Goal: Book appointment/travel/reservation

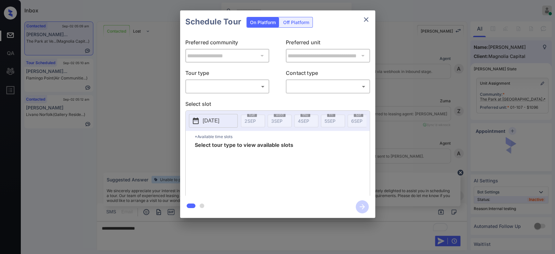
scroll to position [1007, 0]
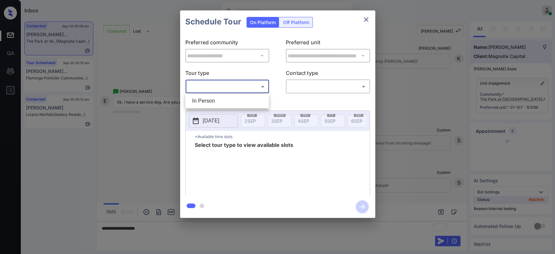
drag, startPoint x: 229, startPoint y: 88, endPoint x: 225, endPoint y: 100, distance: 13.3
click at [225, 100] on body "Inbox Mukesh Online Set yourself offline Set yourself on break Profile Switch t…" at bounding box center [277, 127] width 555 height 254
click at [225, 100] on li "In Person" at bounding box center [227, 101] width 80 height 12
type input "********"
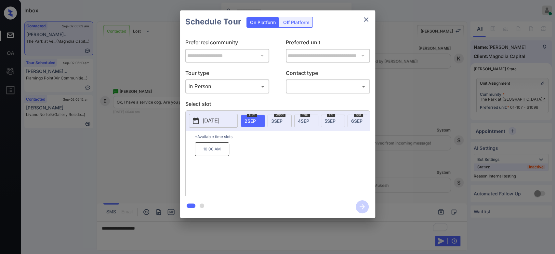
click at [278, 121] on span "[DATE]" at bounding box center [276, 121] width 11 height 6
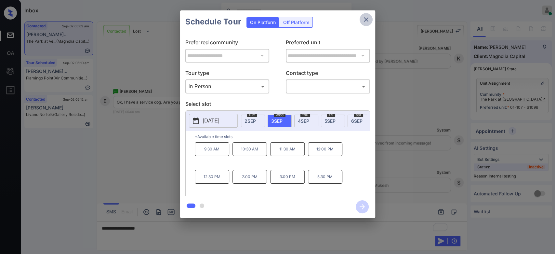
click at [364, 19] on icon "close" at bounding box center [366, 20] width 8 height 8
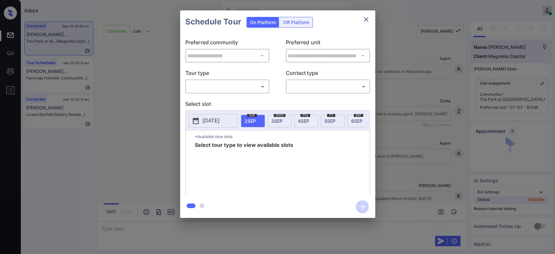
scroll to position [1046, 0]
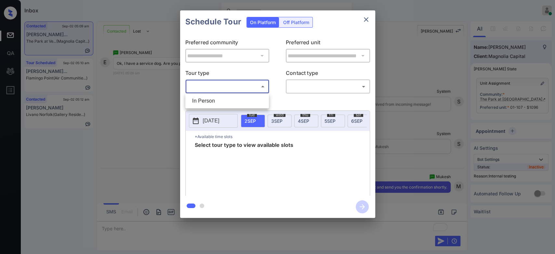
drag, startPoint x: 255, startPoint y: 87, endPoint x: 228, endPoint y: 104, distance: 32.5
click at [228, 104] on body "Inbox Mukesh Online Set yourself offline Set yourself on break Profile Switch t…" at bounding box center [277, 127] width 555 height 254
click at [228, 104] on li "In Person" at bounding box center [227, 101] width 80 height 12
type input "********"
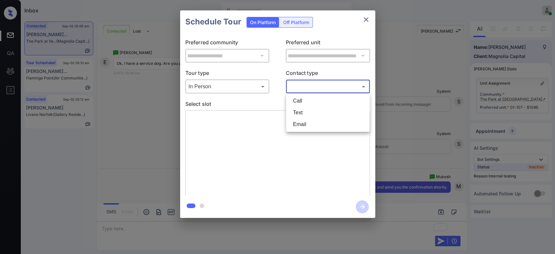
drag, startPoint x: 308, startPoint y: 90, endPoint x: 307, endPoint y: 114, distance: 24.1
click at [307, 114] on body "Inbox Mukesh Online Set yourself offline Set yourself on break Profile Switch t…" at bounding box center [277, 127] width 555 height 254
click at [307, 114] on li "Text" at bounding box center [328, 113] width 80 height 12
type input "****"
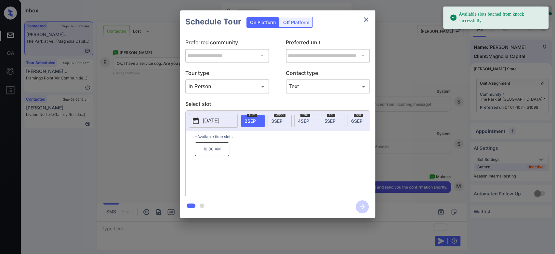
click at [280, 121] on span "3 SEP" at bounding box center [276, 121] width 11 height 6
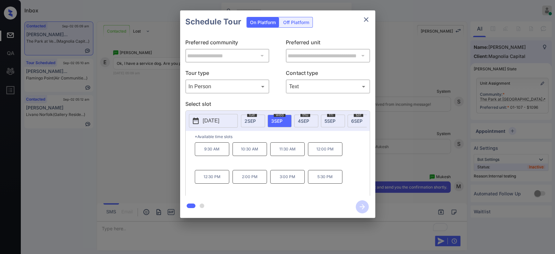
click at [213, 153] on p "9:30 AM" at bounding box center [212, 149] width 34 height 14
click at [357, 204] on icon "button" at bounding box center [362, 206] width 13 height 13
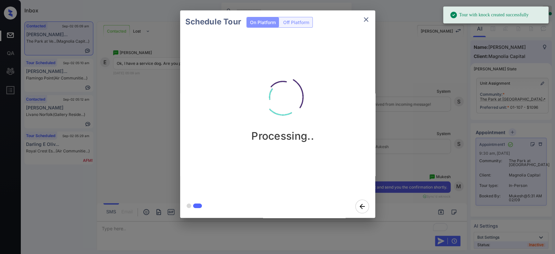
click at [406, 67] on div "Schedule Tour On Platform Off Platform Processing.." at bounding box center [277, 114] width 555 height 228
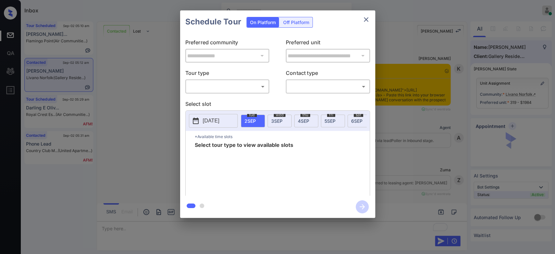
scroll to position [1255, 0]
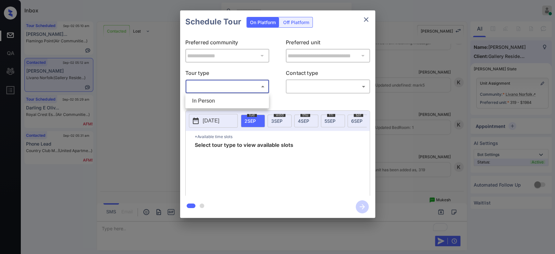
click at [241, 86] on body "Inbox Mukesh Online Set yourself offline Set yourself on break Profile Switch t…" at bounding box center [277, 127] width 555 height 254
click at [208, 102] on li "In Person" at bounding box center [227, 101] width 80 height 12
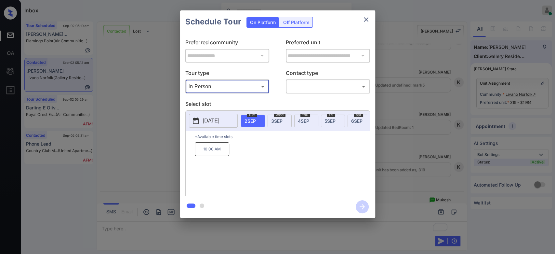
type input "********"
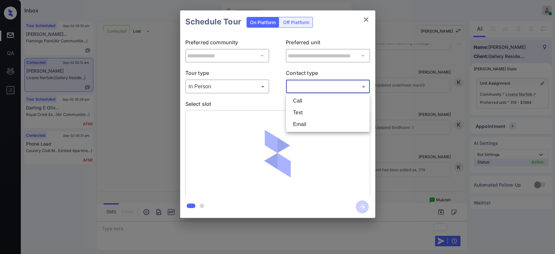
drag, startPoint x: 317, startPoint y: 87, endPoint x: 303, endPoint y: 113, distance: 29.9
click at [303, 113] on body "Inbox Mukesh Online Set yourself offline Set yourself on break Profile Switch t…" at bounding box center [277, 127] width 555 height 254
click at [303, 113] on li "Text" at bounding box center [328, 113] width 80 height 12
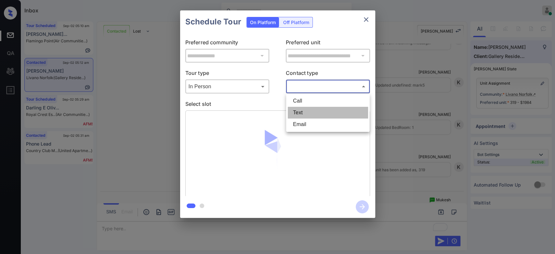
type input "****"
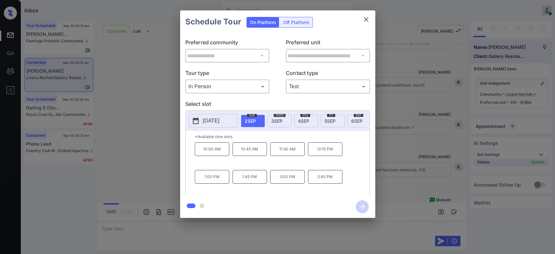
click at [272, 122] on span "3 SEP" at bounding box center [276, 121] width 11 height 6
click at [217, 152] on p "10:00 AM" at bounding box center [212, 149] width 34 height 14
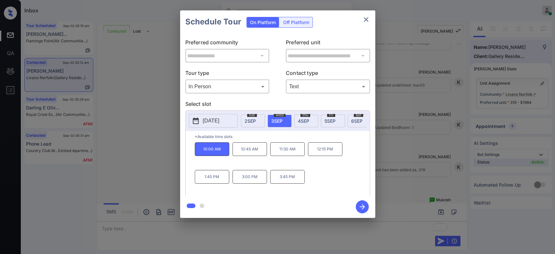
click at [365, 207] on icon "button" at bounding box center [362, 206] width 13 height 13
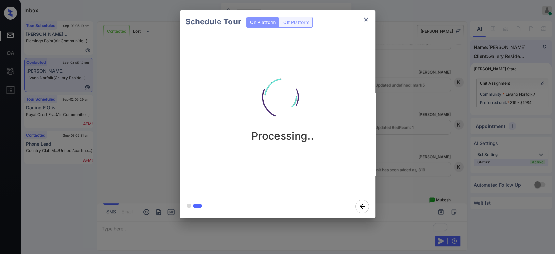
click at [438, 114] on div "Schedule Tour On Platform Off Platform Processing.." at bounding box center [277, 114] width 555 height 228
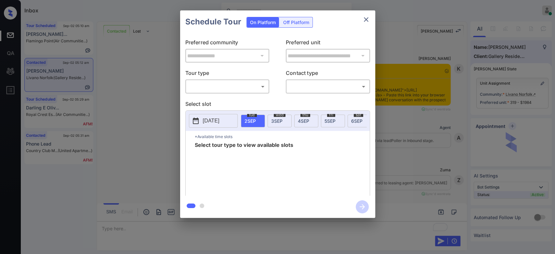
scroll to position [1294, 0]
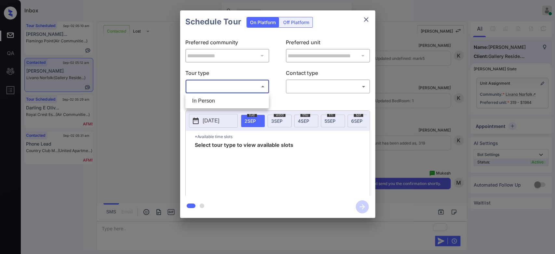
click at [255, 86] on body "Inbox Mukesh Online Set yourself offline Set yourself on break Profile Switch t…" at bounding box center [277, 127] width 555 height 254
click at [221, 98] on li "In Person" at bounding box center [227, 101] width 80 height 12
type input "********"
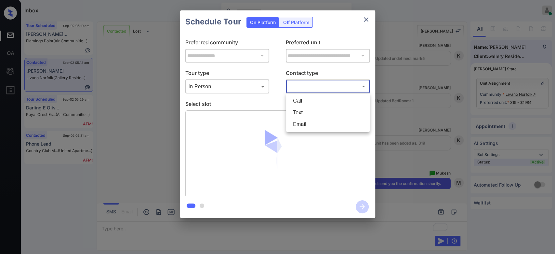
drag, startPoint x: 313, startPoint y: 86, endPoint x: 305, endPoint y: 112, distance: 28.0
click at [305, 112] on body "Inbox Mukesh Online Set yourself offline Set yourself on break Profile Switch t…" at bounding box center [277, 127] width 555 height 254
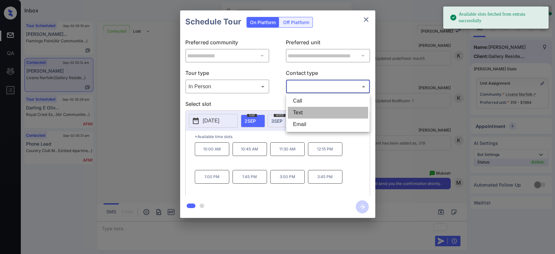
click at [305, 112] on li "Text" at bounding box center [328, 113] width 80 height 12
type input "****"
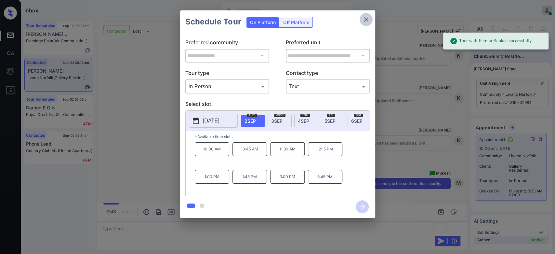
click at [365, 21] on icon "close" at bounding box center [366, 20] width 8 height 8
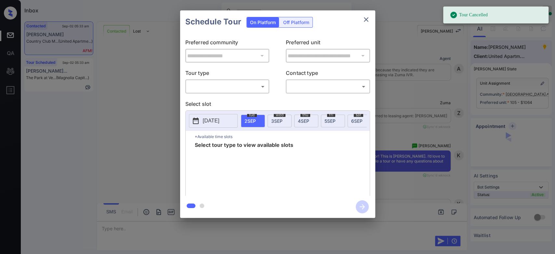
scroll to position [961, 0]
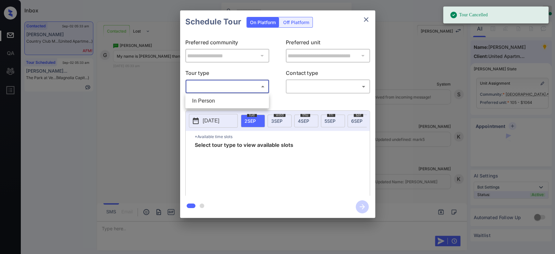
click at [252, 88] on body "Tour Cancelled Inbox Mukesh Online Set yourself offline Set yourself on break P…" at bounding box center [277, 127] width 555 height 254
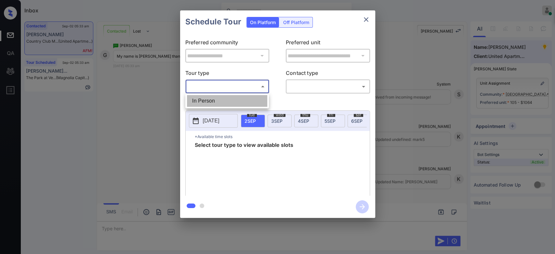
click at [232, 99] on li "In Person" at bounding box center [227, 101] width 80 height 12
type input "********"
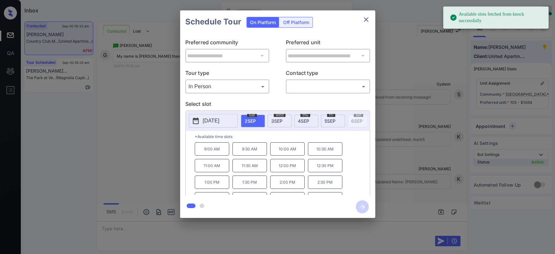
click at [280, 120] on span "3 SEP" at bounding box center [276, 121] width 11 height 6
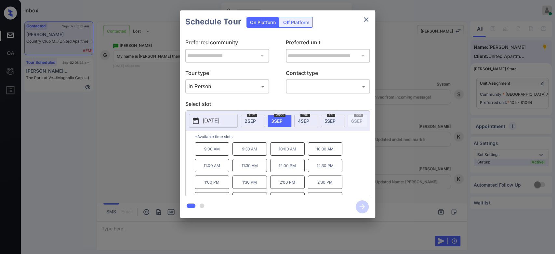
scroll to position [10, 0]
click at [367, 16] on icon "close" at bounding box center [366, 20] width 8 height 8
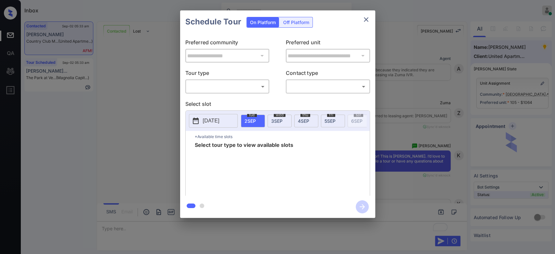
scroll to position [961, 0]
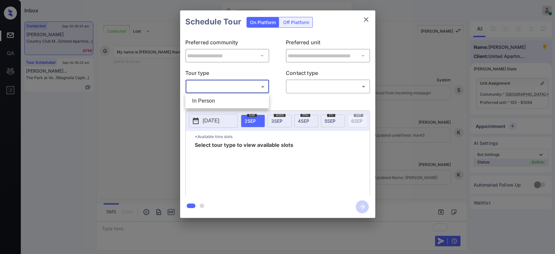
drag, startPoint x: 211, startPoint y: 85, endPoint x: 207, endPoint y: 99, distance: 15.5
click at [207, 99] on body "Inbox Mukesh Online Set yourself offline Set yourself on break Profile Switch t…" at bounding box center [277, 127] width 555 height 254
click at [207, 99] on li "In Person" at bounding box center [227, 101] width 80 height 12
type input "********"
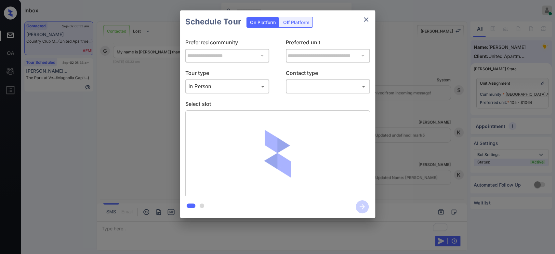
click at [326, 92] on div "​ ​" at bounding box center [328, 86] width 84 height 14
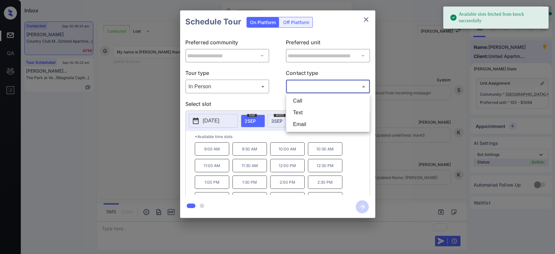
drag, startPoint x: 322, startPoint y: 85, endPoint x: 306, endPoint y: 114, distance: 34.1
click at [306, 114] on body "Available slots fetched from knock successfully Inbox Mukesh Online Set yoursel…" at bounding box center [277, 127] width 555 height 254
click at [306, 114] on li "Text" at bounding box center [328, 113] width 80 height 12
type input "****"
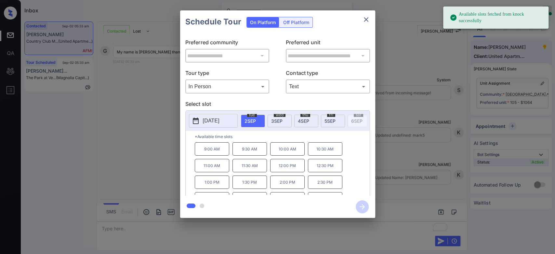
click at [276, 123] on div "[DATE]" at bounding box center [280, 120] width 24 height 13
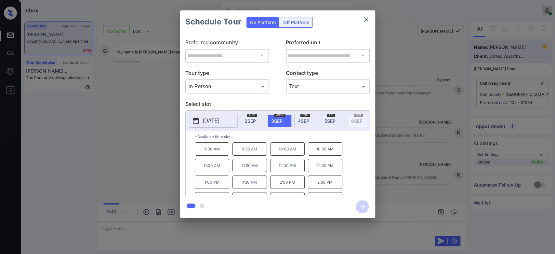
scroll to position [10, 0]
click at [321, 193] on p "4:30 PM" at bounding box center [325, 187] width 34 height 13
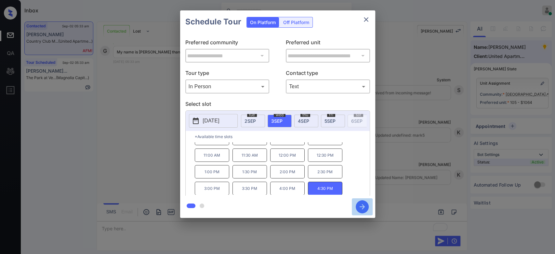
click at [367, 207] on icon "button" at bounding box center [362, 206] width 13 height 13
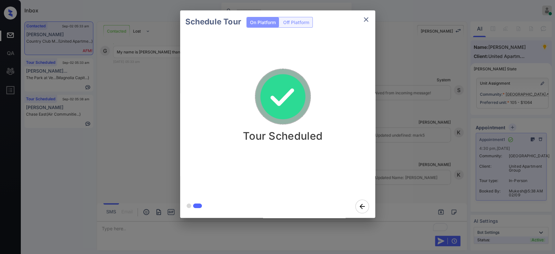
click at [377, 82] on div "Schedule Tour On Platform Off Platform Tour Scheduled" at bounding box center [277, 114] width 555 height 228
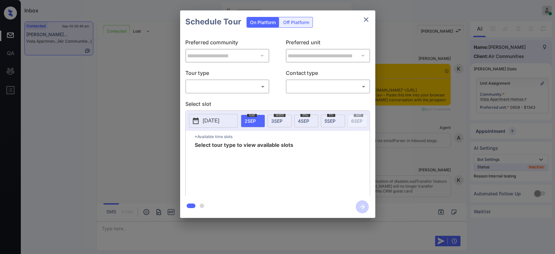
scroll to position [995, 0]
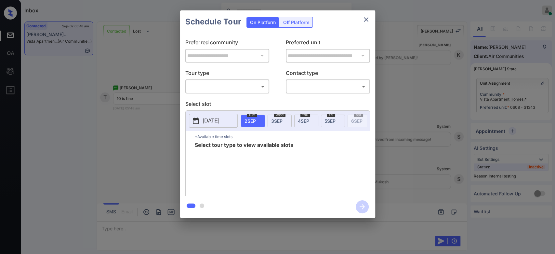
click at [234, 83] on body "Inbox Mukesh Online Set yourself offline Set yourself on break Profile Switch t…" at bounding box center [277, 127] width 555 height 254
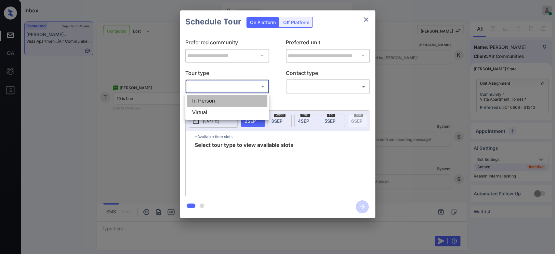
click at [199, 101] on li "In Person" at bounding box center [227, 101] width 80 height 12
type input "********"
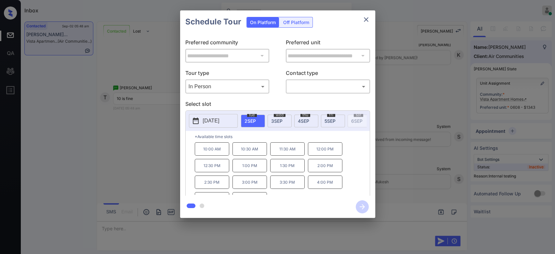
click at [275, 124] on div "[DATE]" at bounding box center [280, 120] width 24 height 13
click at [243, 123] on div "[DATE]" at bounding box center [253, 120] width 24 height 13
click at [367, 20] on icon "close" at bounding box center [366, 20] width 8 height 8
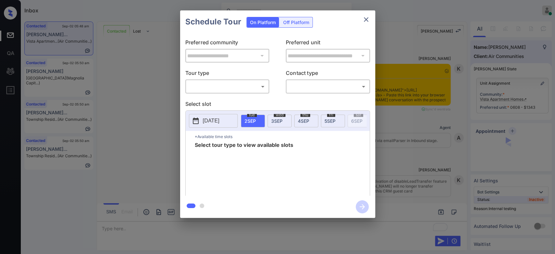
scroll to position [844, 0]
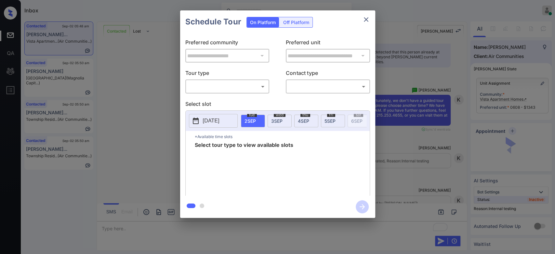
click at [255, 88] on body "Inbox Mukesh Online Set yourself offline Set yourself on break Profile Switch t…" at bounding box center [277, 127] width 555 height 254
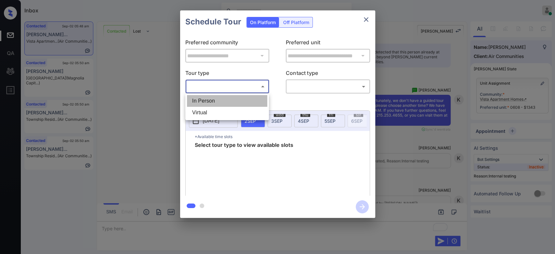
click at [234, 104] on li "In Person" at bounding box center [227, 101] width 80 height 12
type input "********"
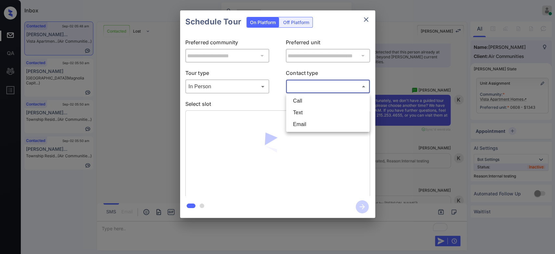
click at [308, 85] on body "Inbox Mukesh Online Set yourself offline Set yourself on break Profile Switch t…" at bounding box center [277, 127] width 555 height 254
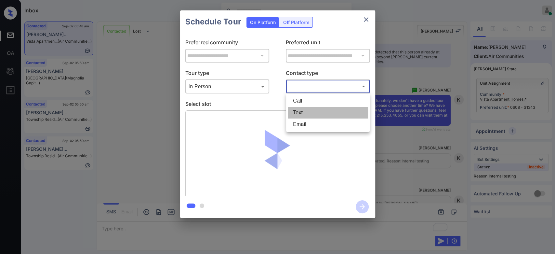
click at [306, 112] on li "Text" at bounding box center [328, 113] width 80 height 12
type input "****"
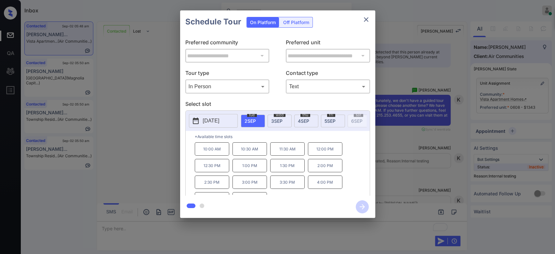
click at [215, 155] on p "10:00 AM" at bounding box center [212, 148] width 34 height 13
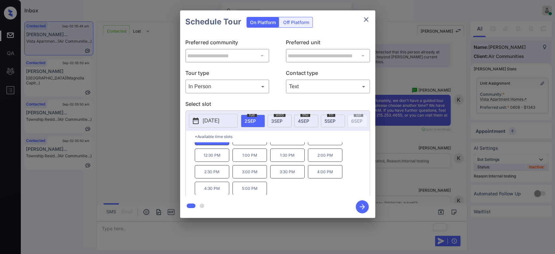
scroll to position [0, 0]
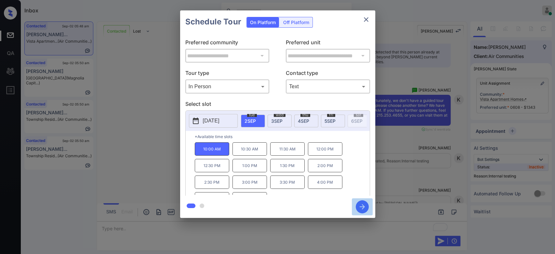
click at [359, 203] on icon "button" at bounding box center [362, 206] width 13 height 13
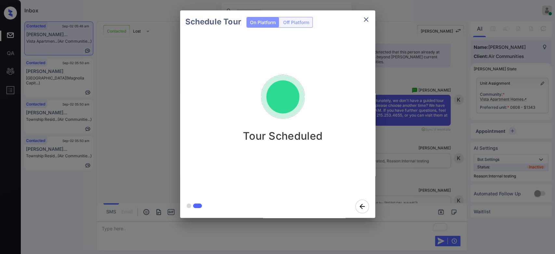
click at [414, 100] on div "Schedule Tour On Platform Off Platform Tour Scheduled" at bounding box center [277, 114] width 555 height 228
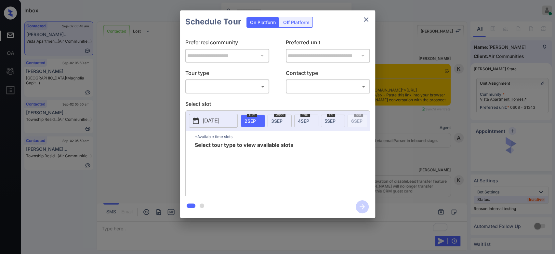
scroll to position [1115, 0]
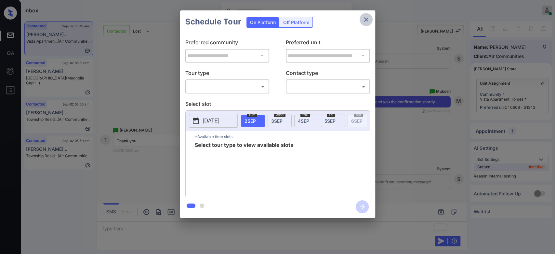
click at [367, 19] on icon "close" at bounding box center [366, 20] width 8 height 8
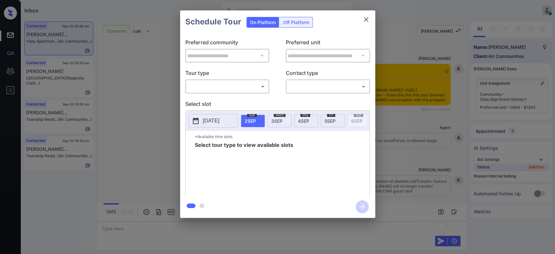
scroll to position [1115, 0]
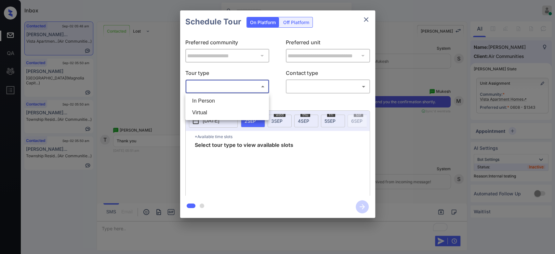
click at [237, 83] on body "Inbox Mukesh Online Set yourself offline Set yourself on break Profile Switch t…" at bounding box center [277, 127] width 555 height 254
click at [207, 105] on li "In Person" at bounding box center [227, 101] width 80 height 12
type input "********"
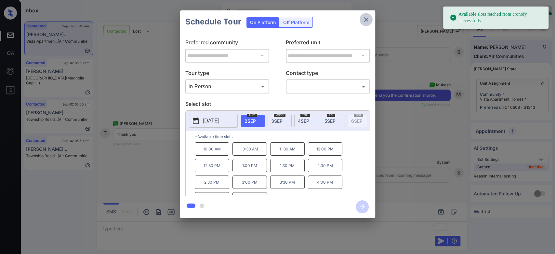
click at [363, 19] on icon "close" at bounding box center [366, 20] width 8 height 8
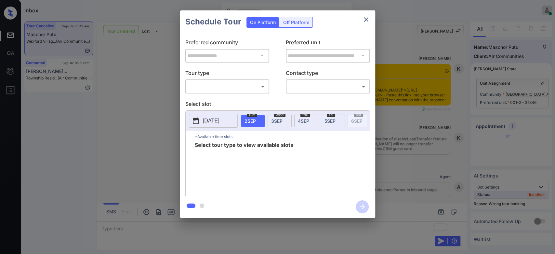
scroll to position [4740, 0]
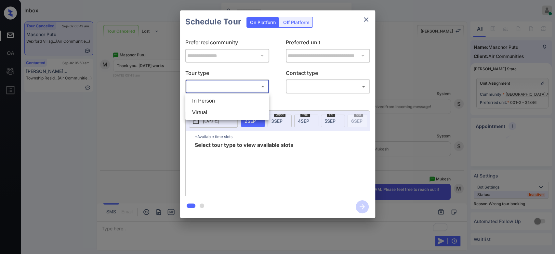
click at [252, 86] on body "Inbox Mukesh Online Set yourself offline Set yourself on break Profile Switch t…" at bounding box center [277, 127] width 555 height 254
click at [216, 106] on li "In Person" at bounding box center [227, 101] width 80 height 12
type input "********"
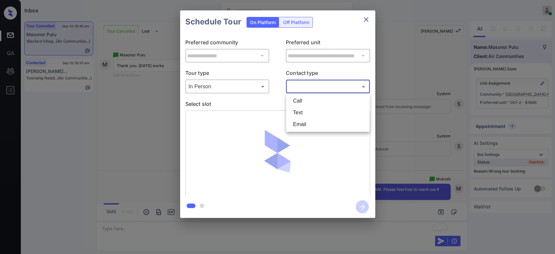
click at [325, 83] on body "Inbox Mukesh Online Set yourself offline Set yourself on break Profile Switch t…" at bounding box center [277, 127] width 555 height 254
click at [310, 113] on li "Text" at bounding box center [328, 113] width 80 height 12
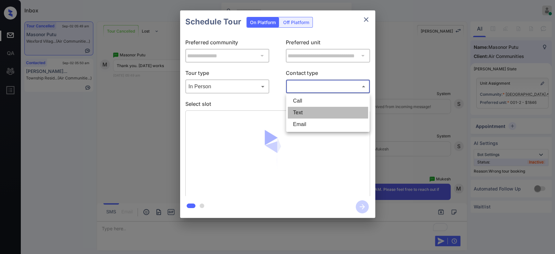
type input "****"
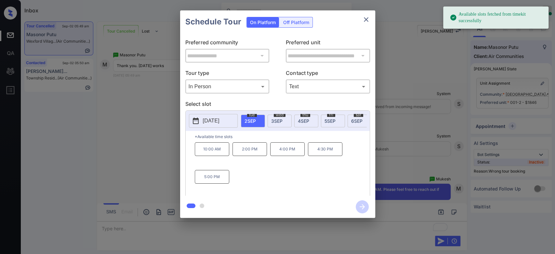
click at [219, 121] on p "[DATE]" at bounding box center [211, 121] width 17 height 8
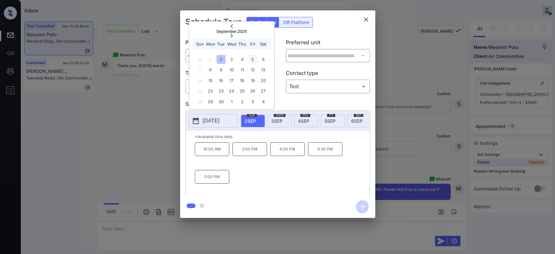
click at [255, 56] on div "5" at bounding box center [252, 59] width 9 height 9
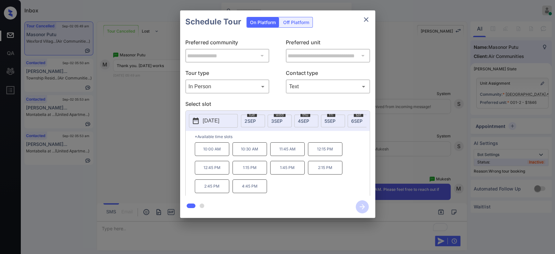
click at [220, 156] on p "10:00 AM" at bounding box center [212, 149] width 34 height 14
click at [361, 202] on icon "button" at bounding box center [362, 206] width 13 height 13
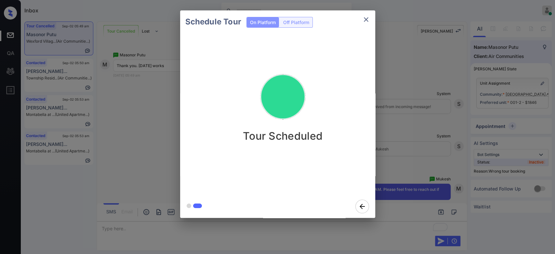
click at [383, 111] on div "Schedule Tour On Platform Off Platform Tour Scheduled" at bounding box center [277, 114] width 555 height 228
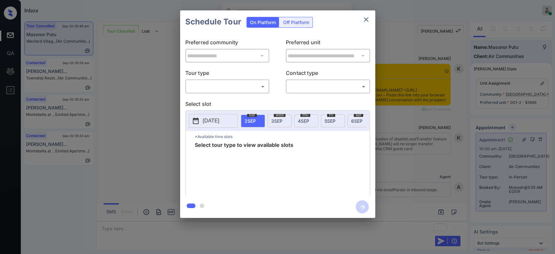
scroll to position [4740, 0]
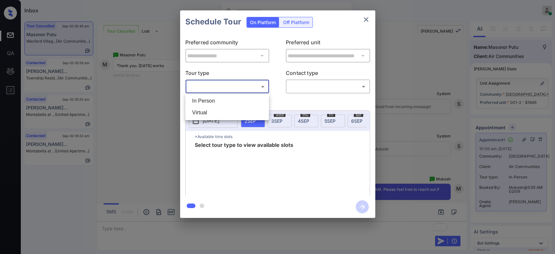
click at [245, 87] on body "Inbox Mukesh Online Set yourself offline Set yourself on break Profile Switch t…" at bounding box center [277, 127] width 555 height 254
drag, startPoint x: 220, startPoint y: 98, endPoint x: 262, endPoint y: 71, distance: 50.0
click at [220, 98] on li "In Person" at bounding box center [227, 101] width 80 height 12
type input "********"
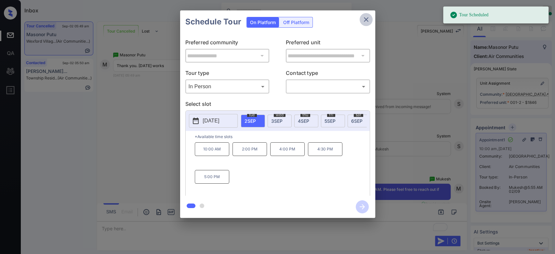
click at [365, 18] on icon "close" at bounding box center [366, 20] width 8 height 8
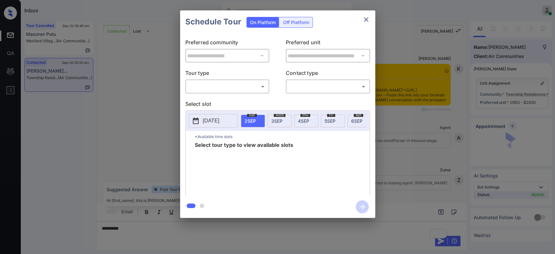
scroll to position [554, 0]
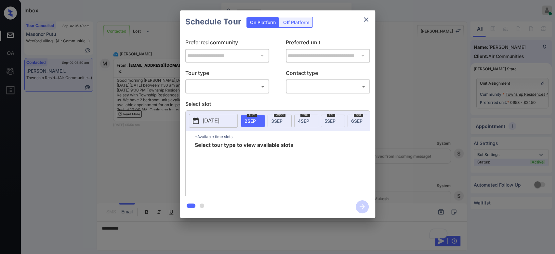
click at [229, 87] on body "Inbox Mukesh Online Set yourself offline Set yourself on break Profile Switch t…" at bounding box center [277, 127] width 555 height 254
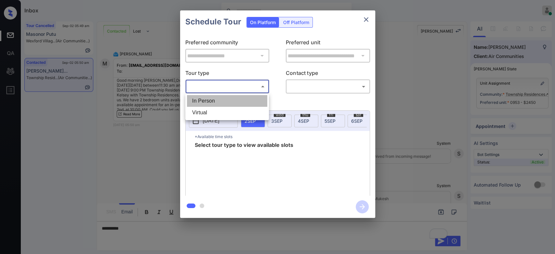
click at [220, 98] on li "In Person" at bounding box center [227, 101] width 80 height 12
type input "********"
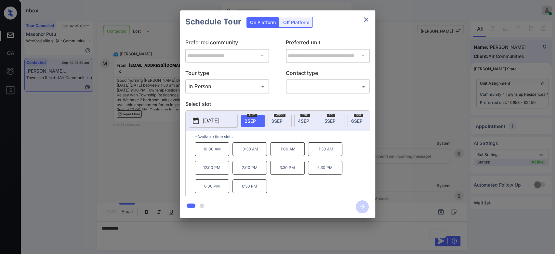
click at [304, 123] on span "4 SEP" at bounding box center [303, 121] width 11 height 6
click at [365, 20] on icon "close" at bounding box center [366, 19] width 5 height 5
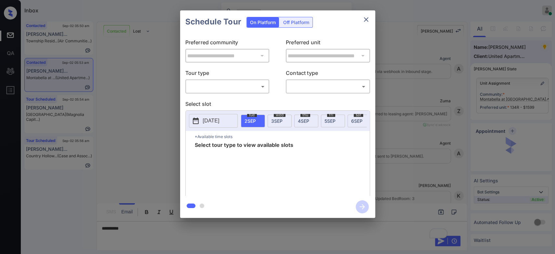
scroll to position [330, 0]
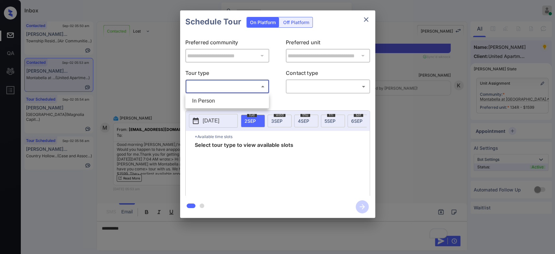
click at [244, 87] on body "Inbox Mukesh Online Set yourself offline Set yourself on break Profile Switch t…" at bounding box center [277, 127] width 555 height 254
click at [221, 101] on li "In Person" at bounding box center [227, 101] width 80 height 12
type input "********"
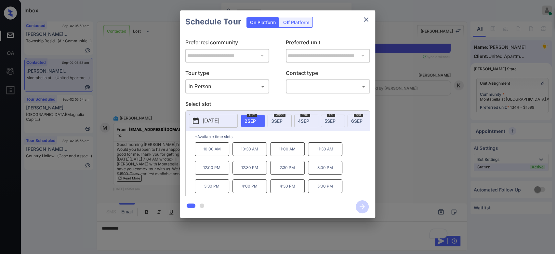
click at [219, 123] on p "2025-09-02" at bounding box center [211, 121] width 17 height 8
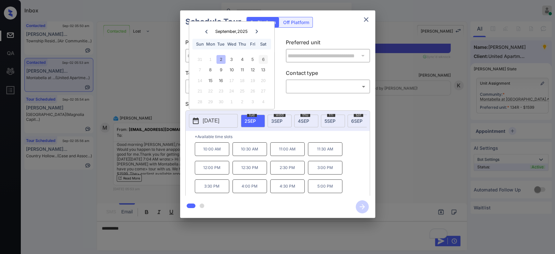
click at [263, 60] on div "6" at bounding box center [263, 59] width 9 height 9
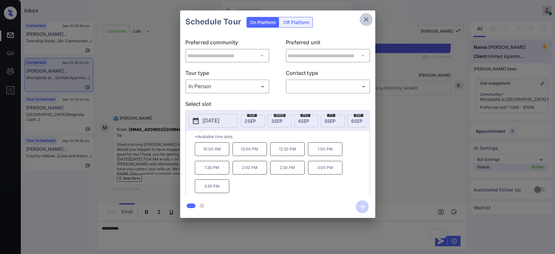
click at [366, 20] on icon "close" at bounding box center [366, 20] width 8 height 8
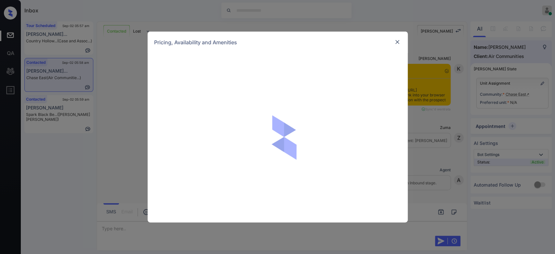
scroll to position [1393, 0]
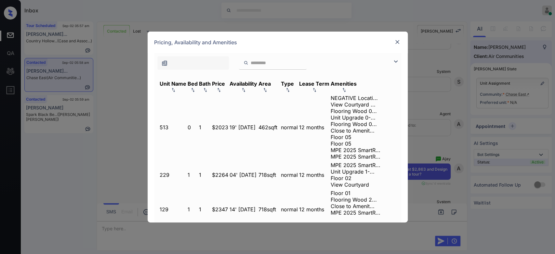
click at [225, 82] on div "Price" at bounding box center [218, 83] width 13 height 7
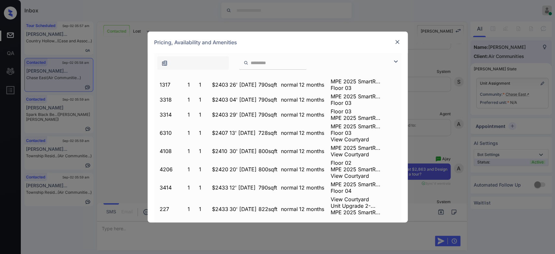
scroll to position [4299, 0]
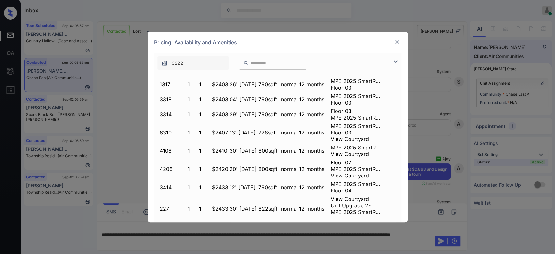
click at [397, 42] on img at bounding box center [397, 42] width 7 height 7
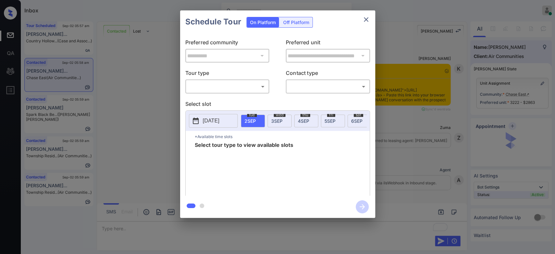
scroll to position [2159, 0]
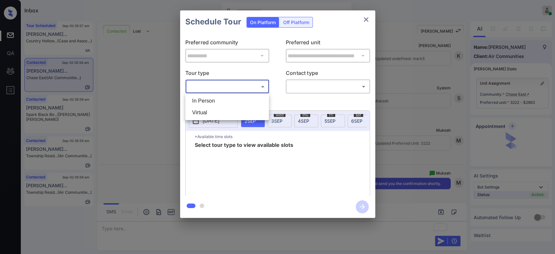
click at [245, 90] on body "Inbox Mukesh Online Set yourself offline Set yourself on break Profile Switch t…" at bounding box center [277, 127] width 555 height 254
click at [226, 97] on li "In Person" at bounding box center [227, 101] width 80 height 12
type input "********"
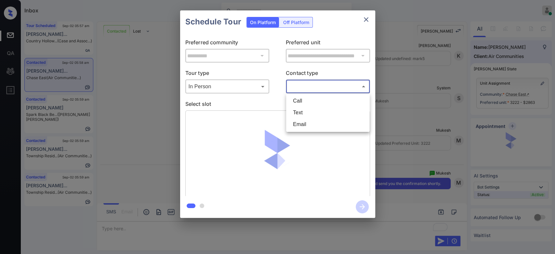
drag, startPoint x: 327, startPoint y: 85, endPoint x: 311, endPoint y: 113, distance: 32.6
click at [311, 113] on body "Inbox Mukesh Online Set yourself offline Set yourself on break Profile Switch t…" at bounding box center [277, 127] width 555 height 254
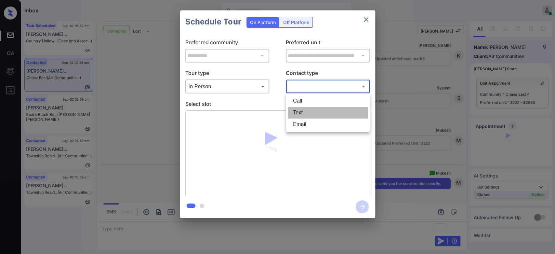
click at [311, 113] on li "Text" at bounding box center [328, 113] width 80 height 12
type input "****"
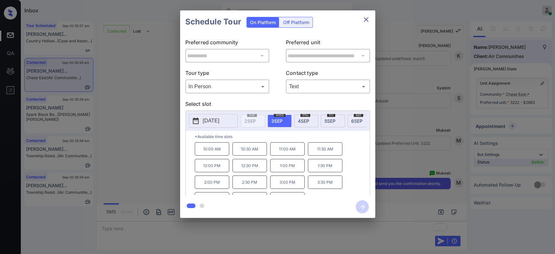
click at [295, 187] on p "3:00 PM" at bounding box center [287, 181] width 34 height 13
click at [361, 207] on icon "button" at bounding box center [362, 206] width 13 height 13
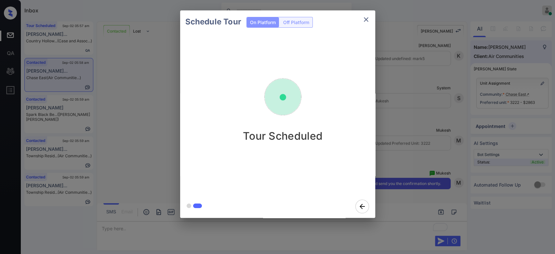
click at [399, 109] on div "Schedule Tour On Platform Off Platform Tour Scheduled" at bounding box center [277, 114] width 555 height 228
